Goal: Transaction & Acquisition: Purchase product/service

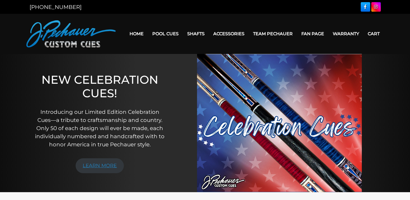
click at [111, 165] on link "LEARN MORE" at bounding box center [100, 165] width 48 height 15
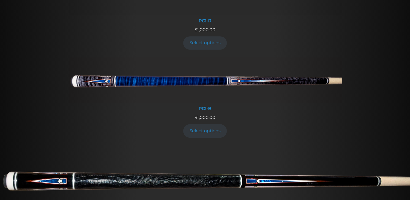
scroll to position [269, 0]
click at [210, 131] on link "Select options" at bounding box center [205, 131] width 44 height 13
